Goal: Obtain resource: Download file/media

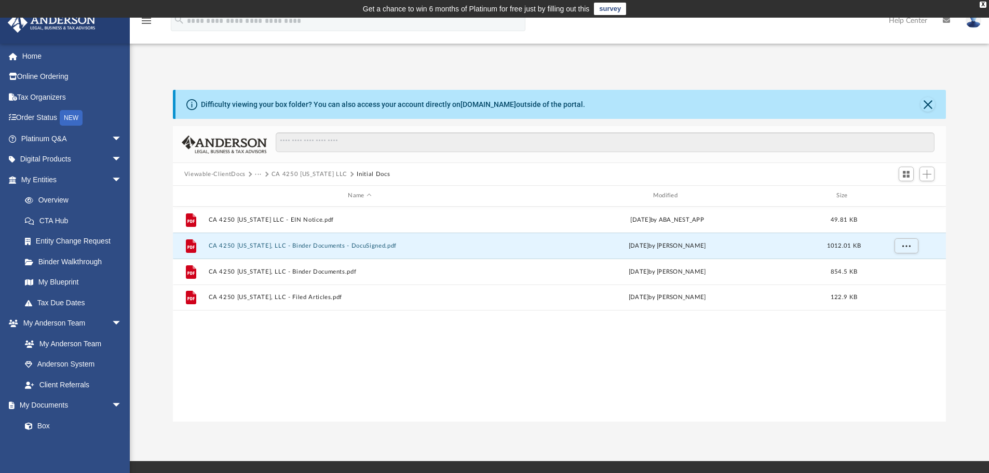
scroll to position [229, 766]
click at [257, 174] on button "···" at bounding box center [258, 174] width 7 height 9
click at [258, 177] on button "···" at bounding box center [258, 174] width 7 height 9
click at [252, 172] on span "Viewable-ClientDocs" at bounding box center [219, 174] width 71 height 9
click at [260, 177] on button "···" at bounding box center [258, 174] width 7 height 9
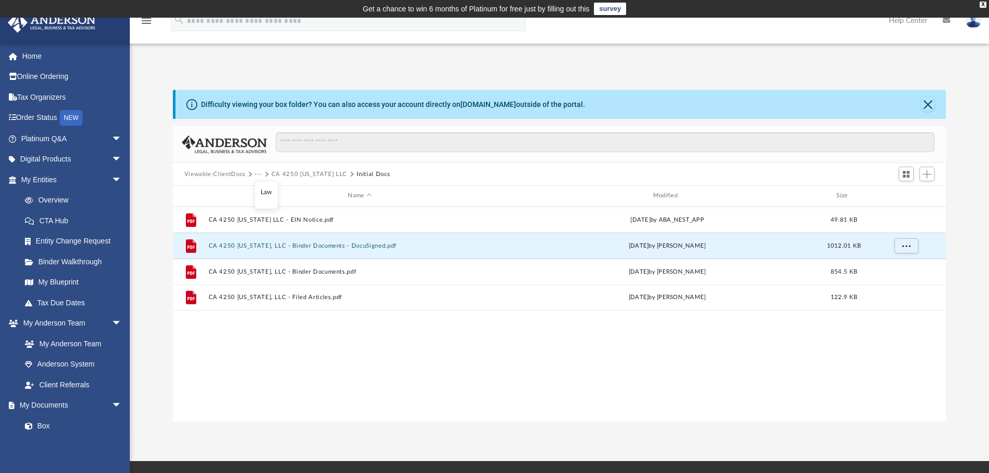
click at [262, 190] on li "Law" at bounding box center [267, 192] width 12 height 11
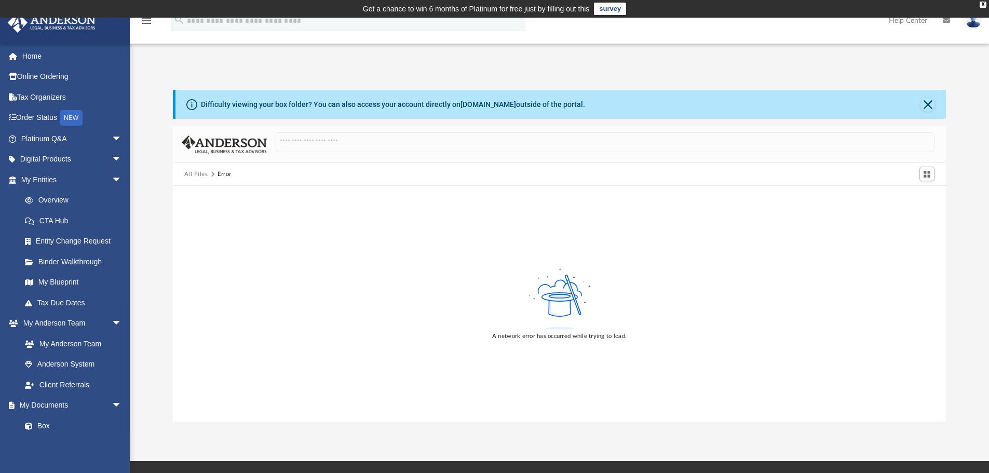
click at [196, 172] on button "All Files" at bounding box center [196, 174] width 24 height 9
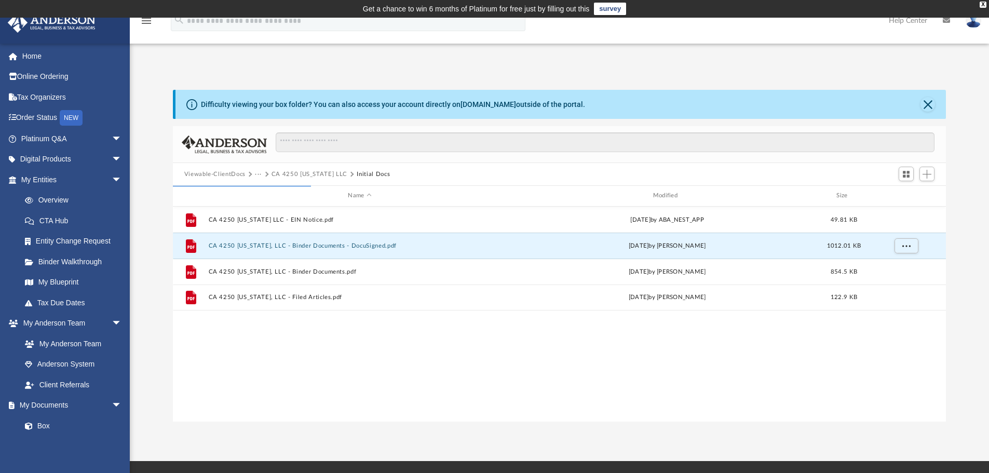
click at [968, 23] on img at bounding box center [974, 20] width 16 height 15
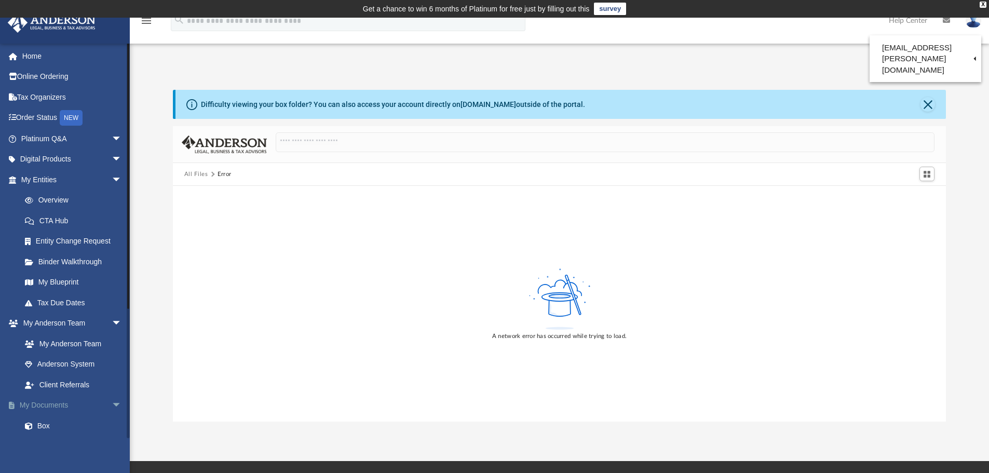
click at [42, 406] on link "My Documents arrow_drop_down" at bounding box center [72, 405] width 130 height 21
click at [44, 426] on link "Box" at bounding box center [76, 426] width 123 height 21
click at [43, 197] on link "Overview" at bounding box center [76, 200] width 123 height 21
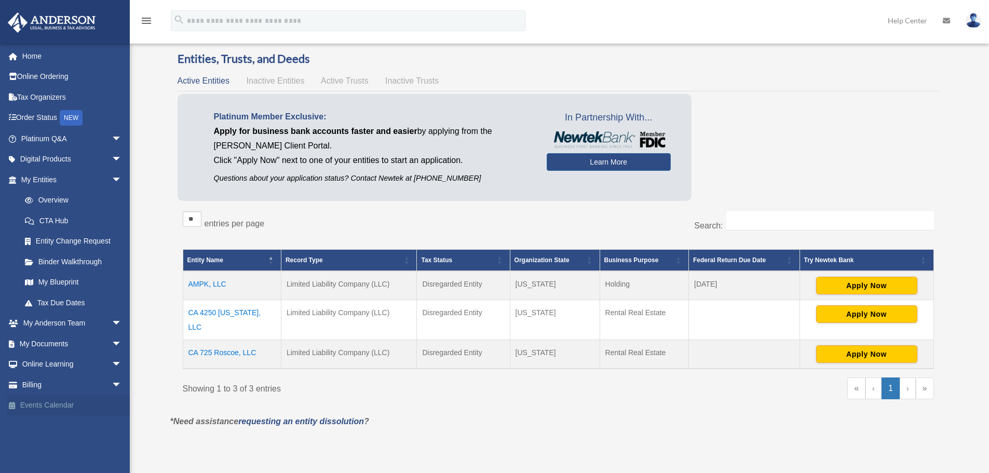
scroll to position [208, 0]
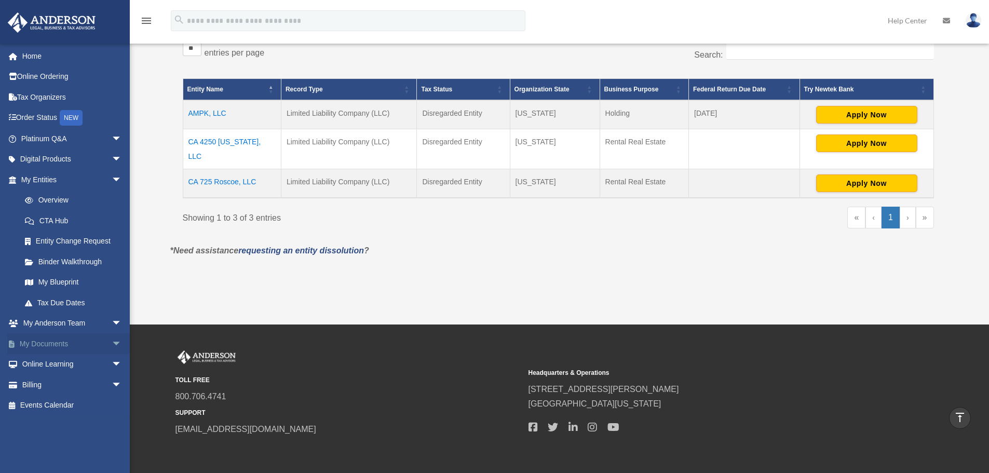
click at [71, 344] on link "My Documents arrow_drop_down" at bounding box center [72, 343] width 130 height 21
click at [112, 346] on span "arrow_drop_down" at bounding box center [122, 343] width 21 height 21
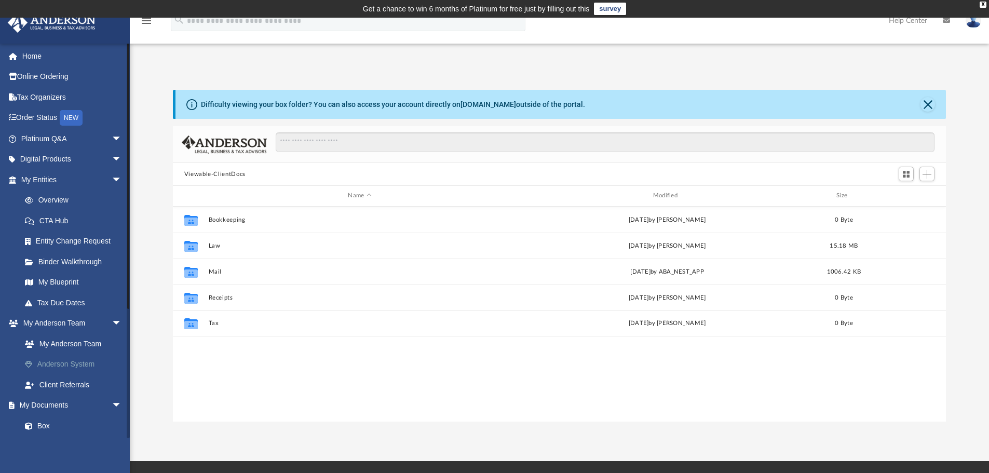
scroll to position [229, 766]
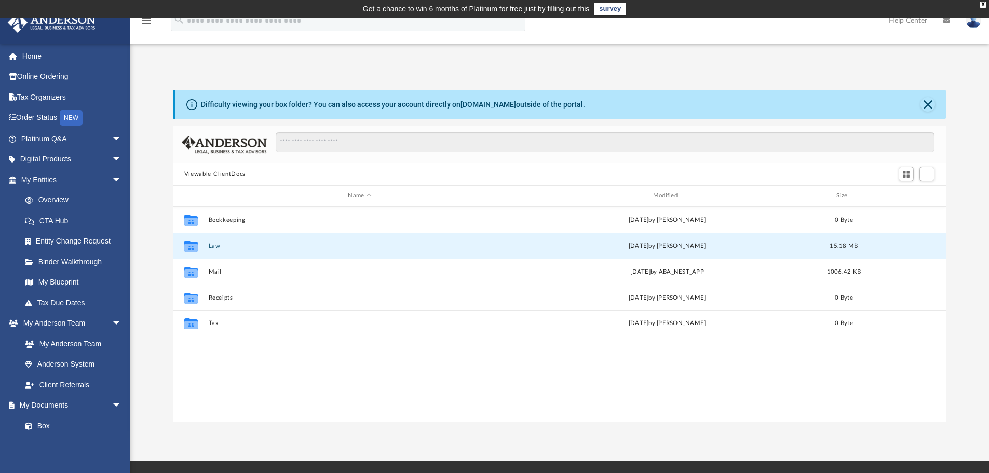
click at [210, 248] on button "Law" at bounding box center [359, 246] width 303 height 7
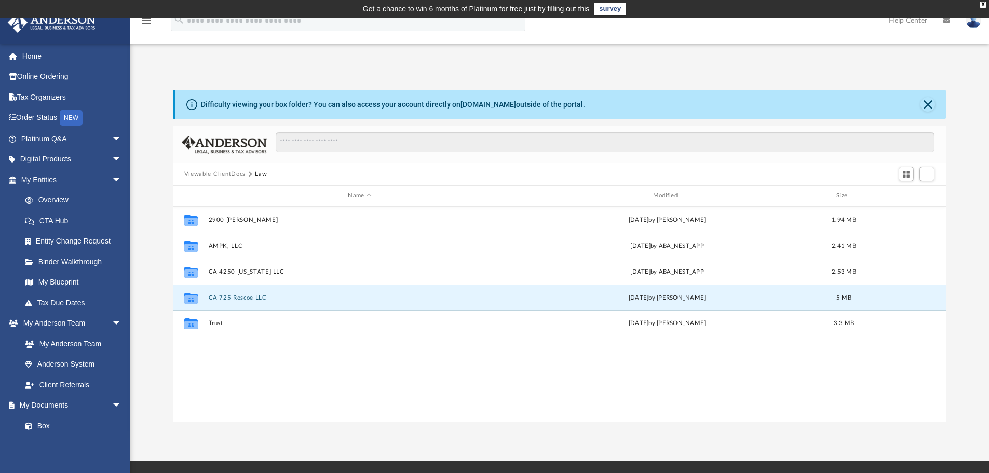
click at [234, 297] on button "CA 725 Roscoe LLC" at bounding box center [359, 297] width 303 height 7
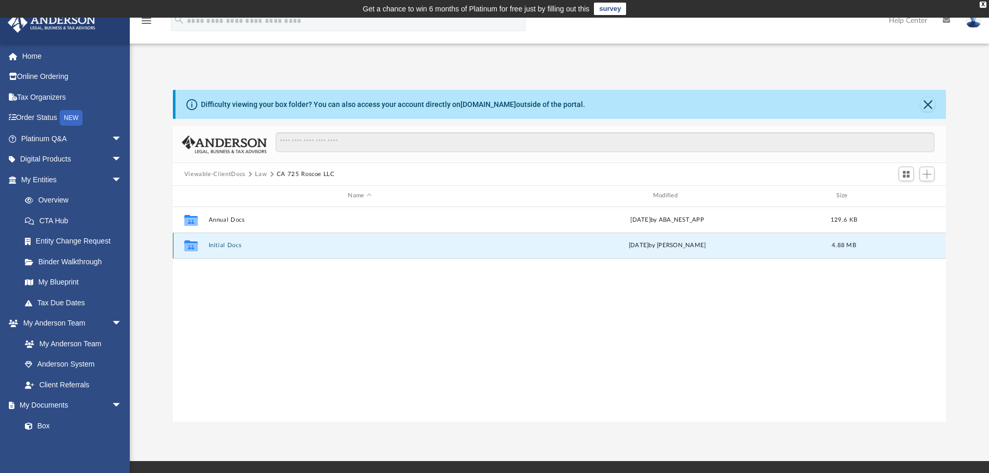
click at [233, 247] on button "Initial Docs" at bounding box center [359, 245] width 303 height 7
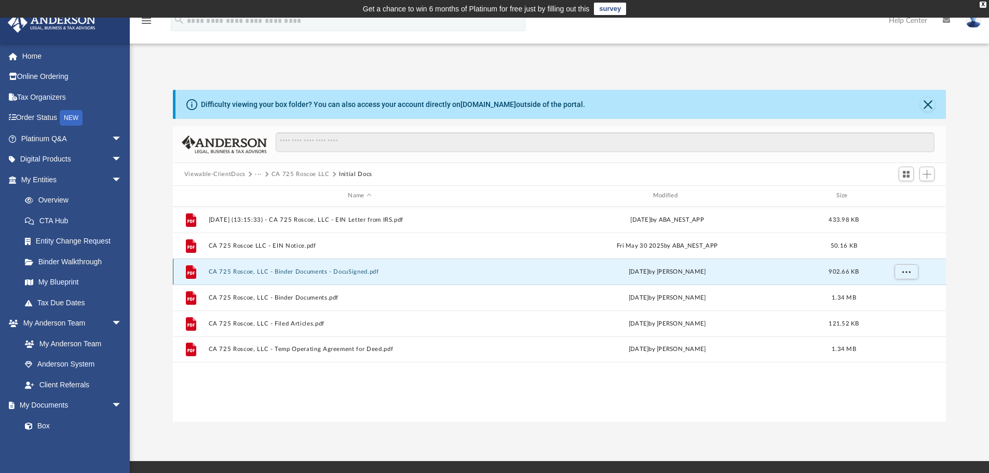
click at [320, 273] on button "CA 725 Roscoe, LLC - Binder Documents - DocuSigned.pdf" at bounding box center [359, 272] width 303 height 7
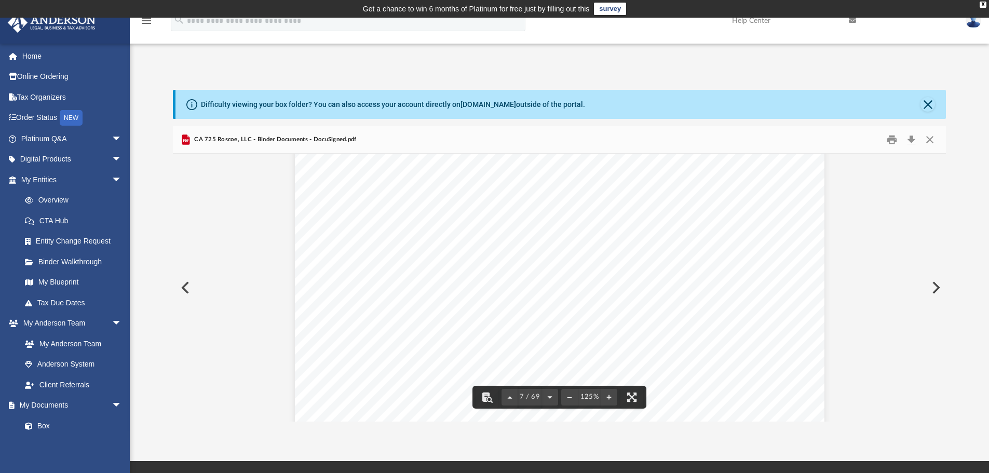
scroll to position [4285, 0]
